Goal: Task Accomplishment & Management: Manage account settings

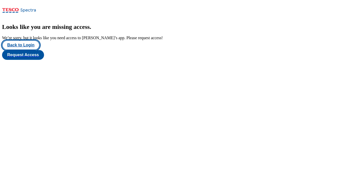
click at [21, 50] on button "Back to Login" at bounding box center [21, 45] width 38 height 10
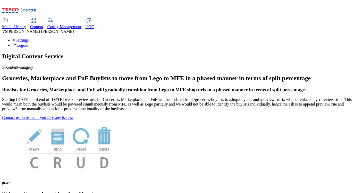
click at [333, 38] on div "Settings Logout" at bounding box center [177, 43] width 350 height 10
click at [29, 38] on link "Settings" at bounding box center [20, 40] width 16 height 4
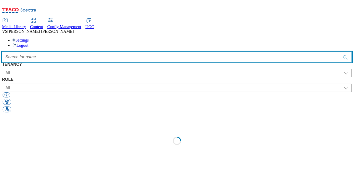
click at [136, 52] on input "Accessible label text" at bounding box center [177, 57] width 350 height 10
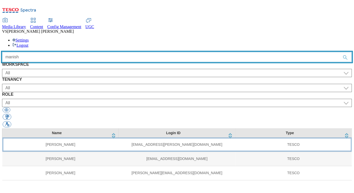
type input "manish"
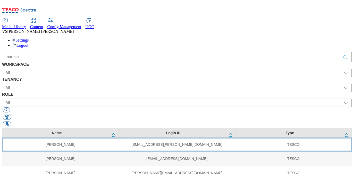
click at [124, 137] on td "[EMAIL_ADDRESS][PERSON_NAME][DOMAIN_NAME]" at bounding box center [177, 144] width 116 height 14
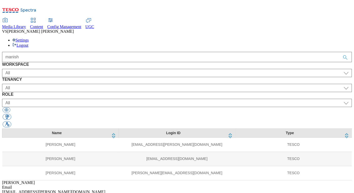
select select "UGC"
select select "clubcard-boost-[GEOGRAPHIC_DATA]"
select select "ugc_admin"
select select "UGC"
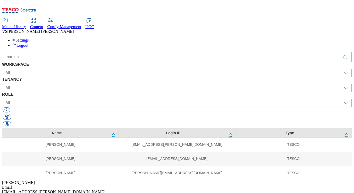
select select "ghs-[GEOGRAPHIC_DATA]"
select select "ugc_admin"
select select "UGC"
select select "ghs-roi"
select select "ugc_admin"
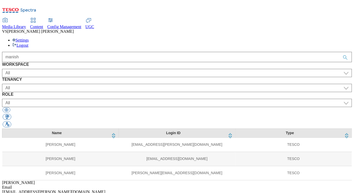
select select "Media"
select select "media_admin"
select select "Media"
select select "flare-test"
select select "media_admin"
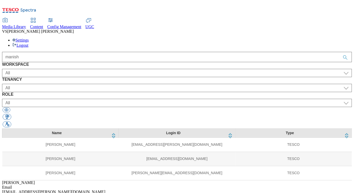
select select "Media"
select select "flare-ghs-mktg"
select select "media_admin"
select select "Media"
select select "flare-mca-cz"
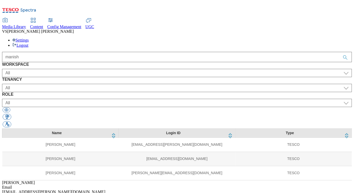
select select "media_admin"
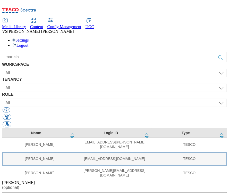
click at [18, 151] on td "[PERSON_NAME]" at bounding box center [39, 158] width 75 height 14
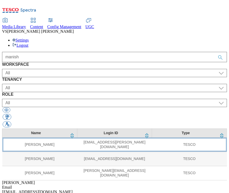
click at [22, 137] on td "[PERSON_NAME]" at bounding box center [39, 144] width 75 height 14
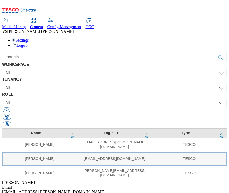
click at [28, 151] on td "[PERSON_NAME]" at bounding box center [39, 158] width 75 height 14
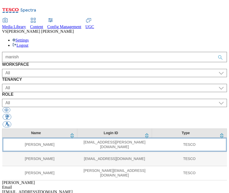
click at [27, 137] on td "[PERSON_NAME]" at bounding box center [39, 144] width 75 height 14
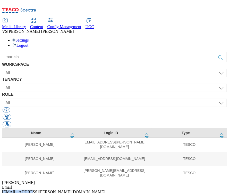
drag, startPoint x: 162, startPoint y: 93, endPoint x: 139, endPoint y: 92, distance: 23.8
click at [139, 189] on div "[EMAIL_ADDRESS][PERSON_NAME][DOMAIN_NAME]" at bounding box center [114, 191] width 225 height 5
copy div "manish.[PERSON_NAME]"
